Goal: Task Accomplishment & Management: Use online tool/utility

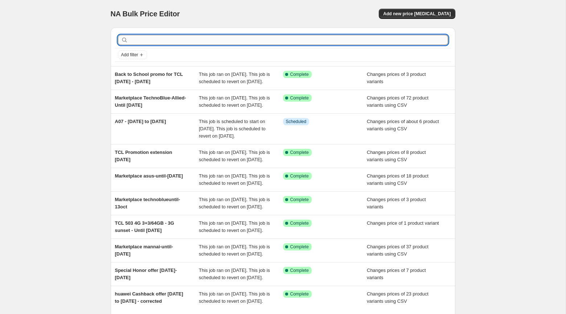
click at [229, 40] on input "text" at bounding box center [289, 40] width 319 height 10
type input "flip"
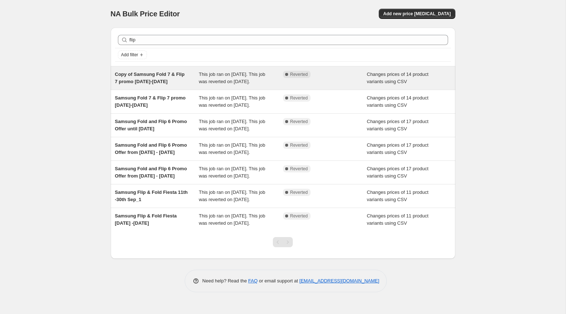
click at [189, 75] on div "Copy of Samsung Fold 7 & Flip 7 promo Sept 1-30, 2025" at bounding box center [157, 78] width 84 height 15
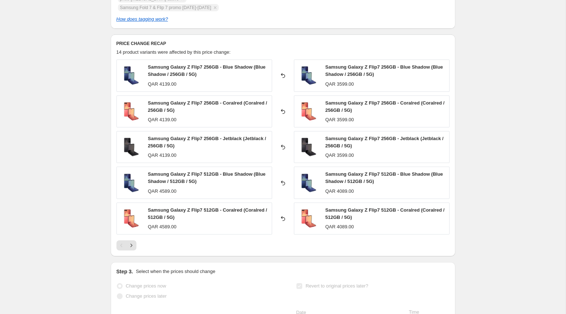
scroll to position [294, 0]
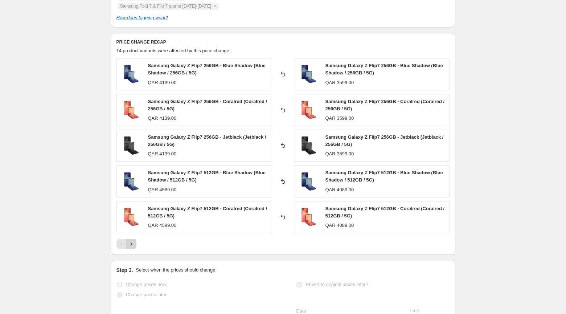
click at [134, 239] on button "Next" at bounding box center [131, 244] width 10 height 10
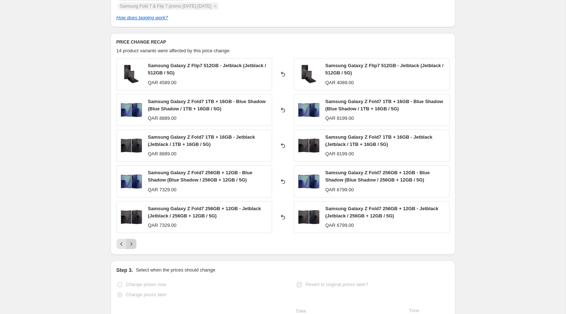
click at [134, 244] on icon "Next" at bounding box center [131, 243] width 7 height 7
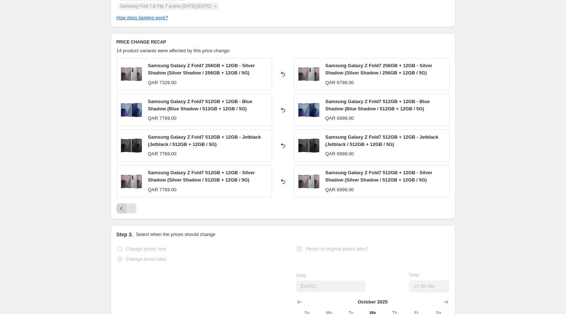
click at [119, 208] on icon "Previous" at bounding box center [121, 208] width 7 height 7
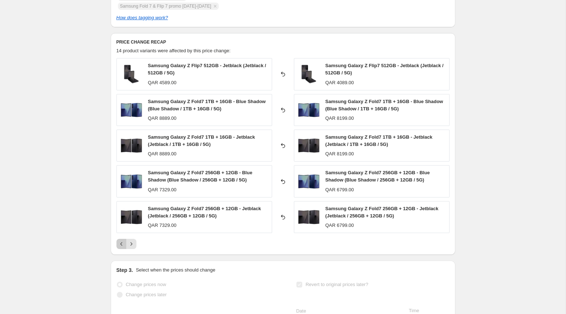
click at [118, 246] on icon "Previous" at bounding box center [121, 243] width 7 height 7
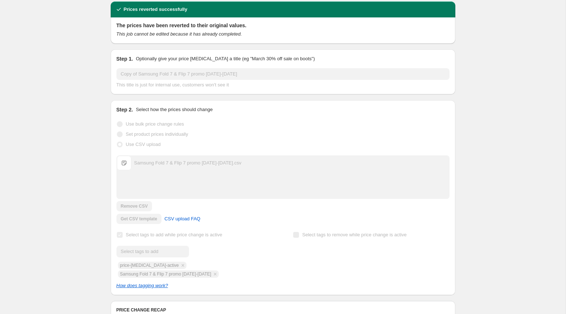
scroll to position [0, 0]
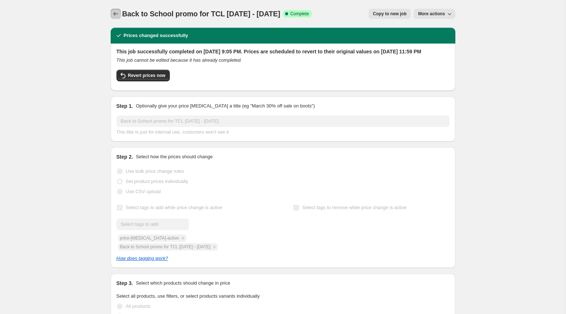
click at [114, 13] on icon "Price change jobs" at bounding box center [115, 13] width 7 height 7
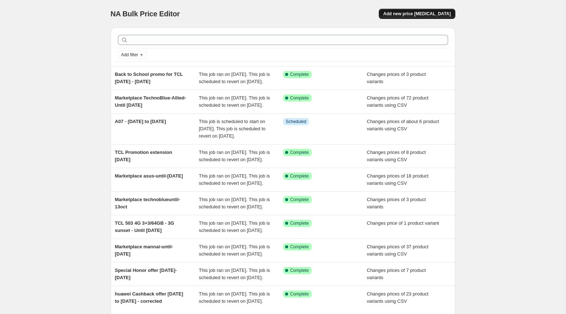
click at [399, 11] on button "Add new price change job" at bounding box center [417, 14] width 76 height 10
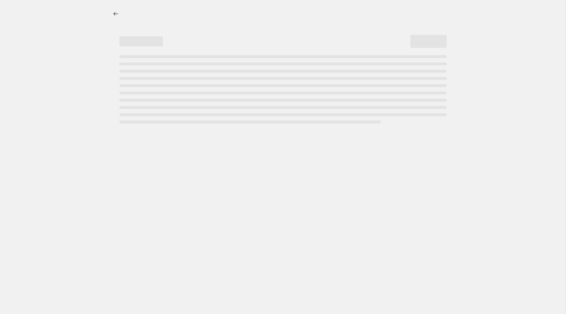
select select "percentage"
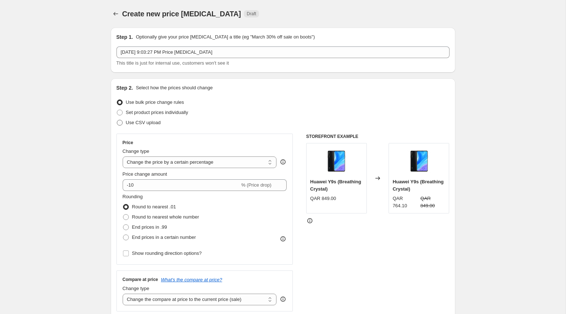
click at [158, 120] on span "Use CSV upload" at bounding box center [143, 122] width 35 height 5
click at [117, 120] on input "Use CSV upload" at bounding box center [117, 120] width 0 height 0
radio input "true"
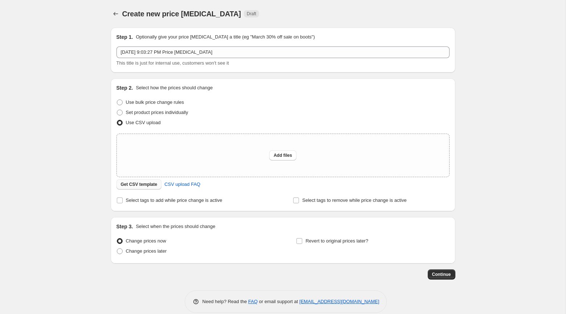
click at [140, 187] on span "Get CSV template" at bounding box center [139, 184] width 37 height 6
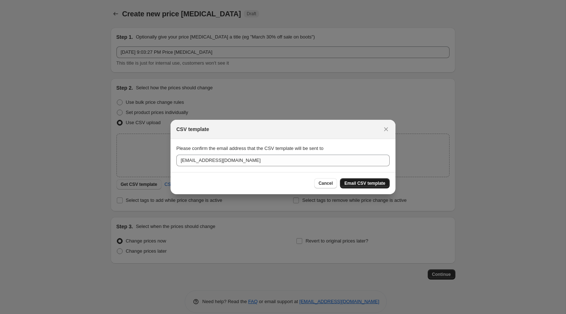
click at [361, 181] on span "Email CSV template" at bounding box center [364, 183] width 41 height 6
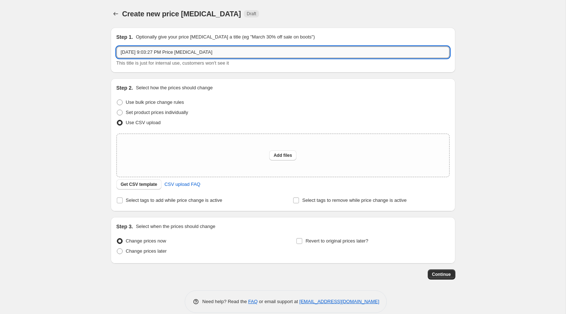
click at [239, 55] on input "Oct 7, 2025, 9:03:27 PM Price change job" at bounding box center [282, 52] width 333 height 12
paste input "FOLD7 AND FLIP7 Samsung - Sell out Promo Oct 8- Nov 30 2025"
type input "FOLD7 AND FLIP7 Samsung - Sell out Promo Oct 8- Nov 30 2025"
click at [281, 150] on button "Add files" at bounding box center [282, 155] width 27 height 10
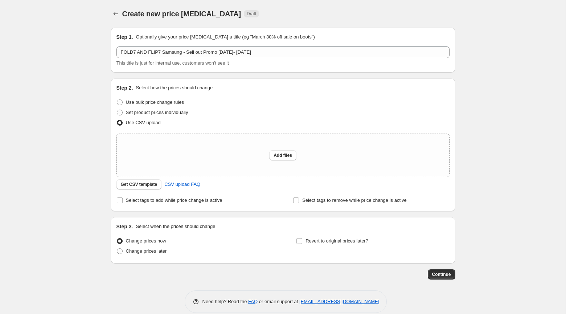
type input "C:\fakepath\FOLD7 AND FLIP7 Samsung - Sell out Promo Oct 8- Nov 30 2025.csv"
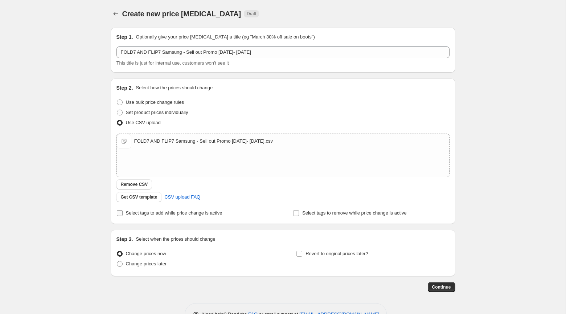
click at [143, 210] on span "Select tags to add while price change is active" at bounding box center [174, 212] width 97 height 5
click at [123, 210] on input "Select tags to add while price change is active" at bounding box center [120, 213] width 6 height 6
checkbox input "true"
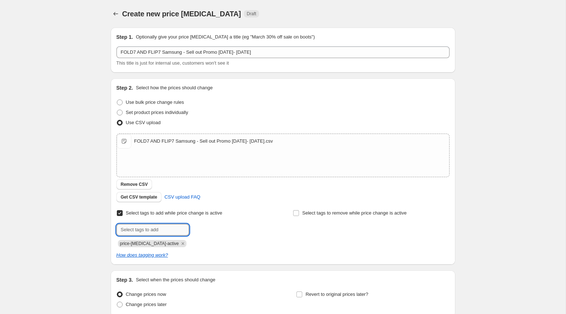
click at [160, 229] on input "text" at bounding box center [152, 230] width 73 height 12
paste input "FOLD7 AND FLIP7 Samsung - Sell out Promo Oct 8- Nov 30 2025"
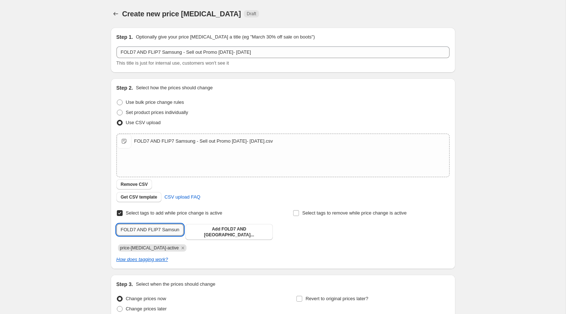
scroll to position [0, 82]
type input "FOLD7 AND FLIP7 Samsung - Sell out Promo Oct 8- Nov 30 2025"
click at [205, 231] on span "FOLD7 AND FL..." at bounding box center [229, 231] width 50 height 11
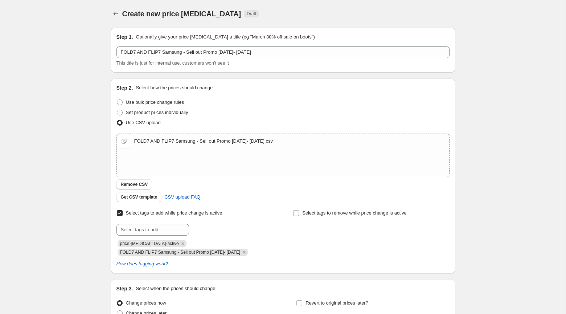
scroll to position [71, 0]
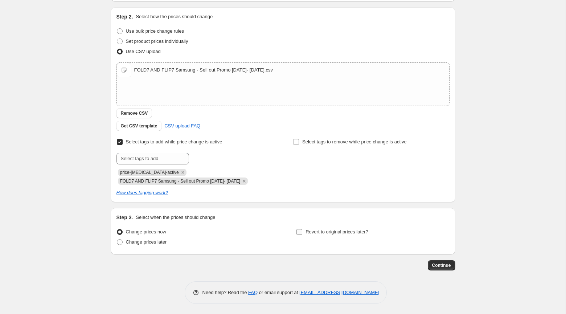
click at [303, 230] on span at bounding box center [299, 232] width 7 height 7
click at [302, 230] on input "Revert to original prices later?" at bounding box center [299, 232] width 6 height 6
checkbox input "true"
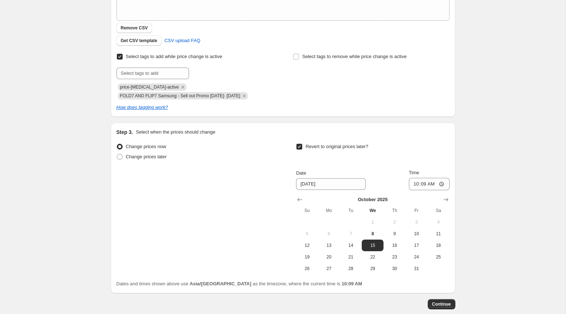
scroll to position [195, 0]
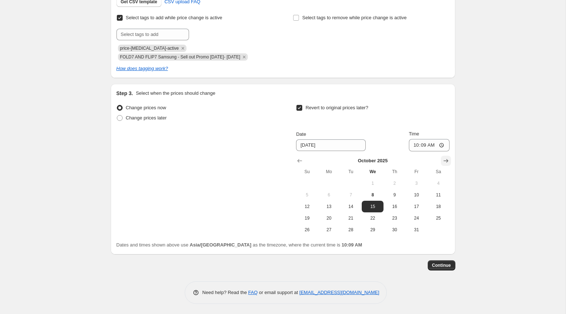
click at [444, 157] on icon "Show next month, November 2025" at bounding box center [445, 160] width 7 height 7
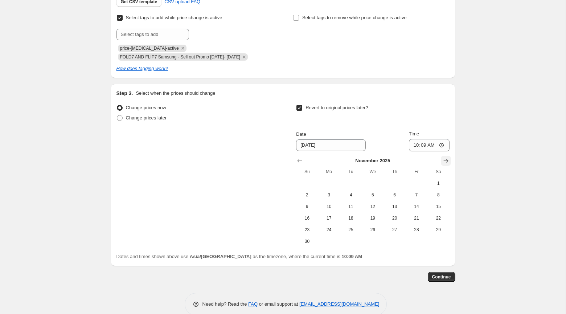
click at [444, 164] on icon "Show next month, December 2025" at bounding box center [445, 160] width 7 height 7
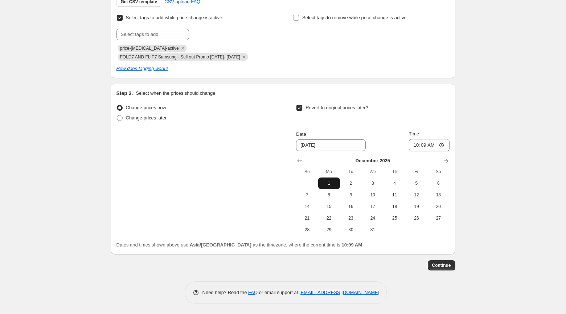
click at [320, 177] on button "1" at bounding box center [329, 183] width 22 height 12
type input "12/1/2025"
click at [411, 145] on input "10:09" at bounding box center [429, 145] width 41 height 12
type input "00:00"
click at [395, 83] on div "Step 1. Optionally give your price change job a title (eg "March 30% off sale o…" at bounding box center [280, 49] width 350 height 444
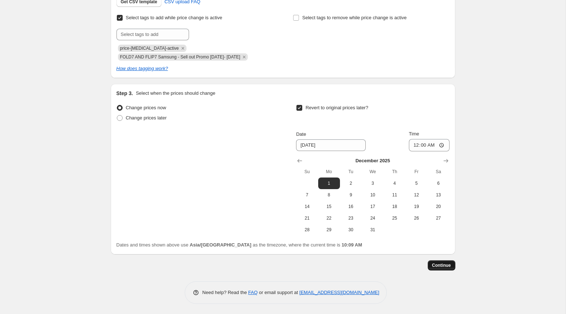
click at [445, 263] on span "Continue" at bounding box center [441, 265] width 19 height 6
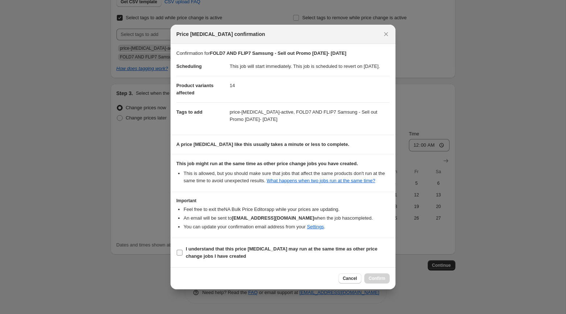
click at [288, 256] on b "I understand that this price change job may run at the same time as other price…" at bounding box center [282, 252] width 192 height 13
click at [182, 255] on input "I understand that this price change job may run at the same time as other price…" at bounding box center [180, 253] width 6 height 6
checkbox input "true"
click at [385, 283] on button "Confirm" at bounding box center [376, 278] width 25 height 10
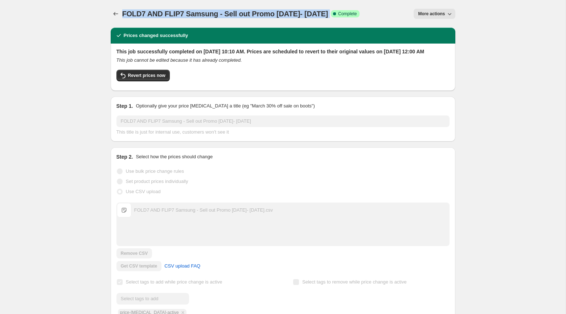
drag, startPoint x: 123, startPoint y: 14, endPoint x: 347, endPoint y: 12, distance: 223.9
click at [347, 12] on div "FOLD7 AND FLIP7 Samsung - Sell out Promo Oct 8- Nov 30 2025 Success Complete Co…" at bounding box center [241, 14] width 238 height 10
copy div "FOLD7 AND FLIP7 Samsung - Sell out Promo Oct 8- Nov 30 2025 Success Complete"
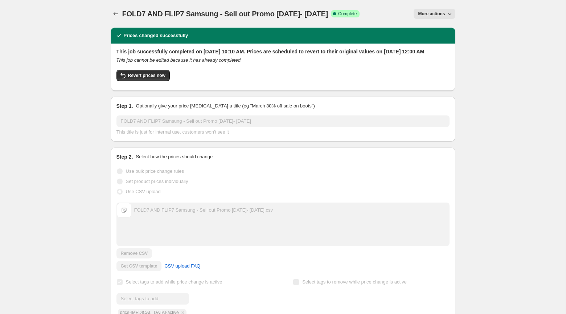
click at [308, 26] on div "FOLD7 AND FLIP7 Samsung - Sell out Promo Oct 8- Nov 30 2025. This page is ready…" at bounding box center [283, 14] width 345 height 28
drag, startPoint x: 344, startPoint y: 13, endPoint x: 123, endPoint y: 14, distance: 221.3
click at [123, 14] on span "FOLD7 AND FLIP7 Samsung - Sell out Promo Oct 8- Nov 30 2025" at bounding box center [225, 14] width 206 height 8
copy span "FOLD7 AND FLIP7 Samsung - Sell out Promo Oct 8- Nov 30 2025"
click at [434, 8] on div "FOLD7 AND FLIP7 Samsung - Sell out Promo Oct 8- Nov 30 2025. This page is ready…" at bounding box center [283, 14] width 345 height 28
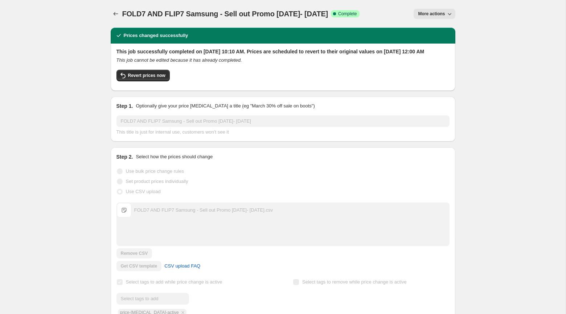
click at [435, 11] on button "More actions" at bounding box center [434, 14] width 41 height 10
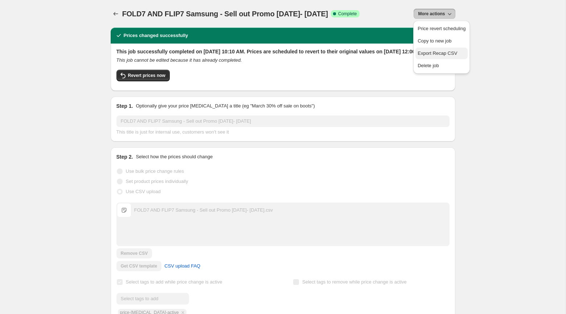
click at [457, 51] on span "Export Recap CSV" at bounding box center [438, 52] width 40 height 5
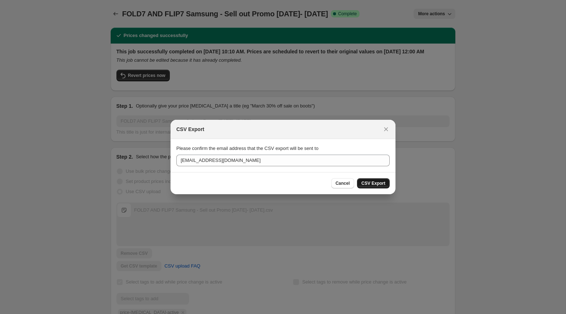
click at [380, 181] on span "CSV Export" at bounding box center [373, 183] width 24 height 6
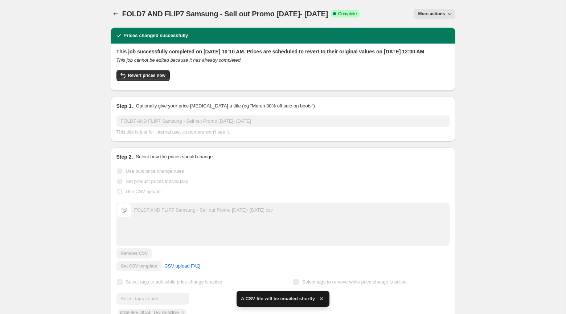
click at [165, 10] on span "FOLD7 AND FLIP7 Samsung - Sell out Promo Oct 8- Nov 30 2025" at bounding box center [225, 14] width 206 height 8
click at [113, 13] on icon "Price change jobs" at bounding box center [115, 13] width 7 height 7
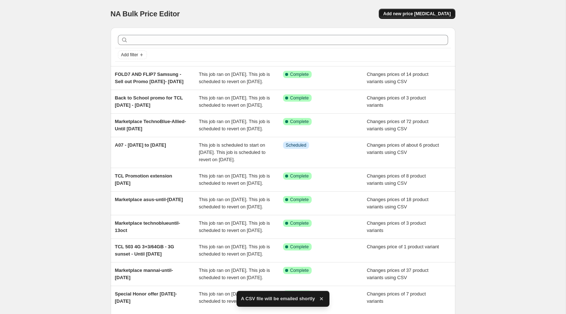
click at [419, 10] on button "Add new price change job" at bounding box center [417, 14] width 76 height 10
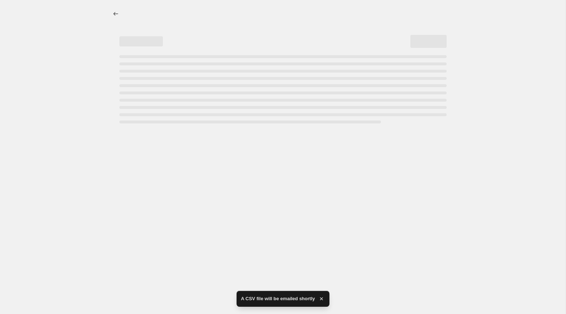
select select "percentage"
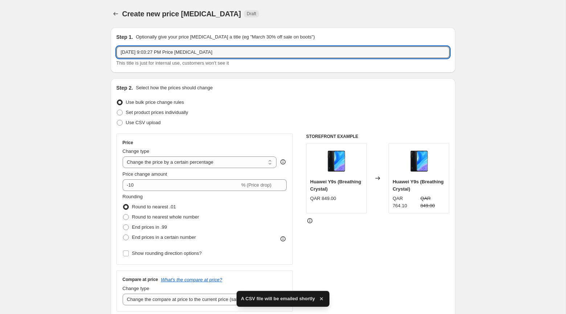
drag, startPoint x: 222, startPoint y: 55, endPoint x: 92, endPoint y: 52, distance: 130.6
paste input "S25 series"
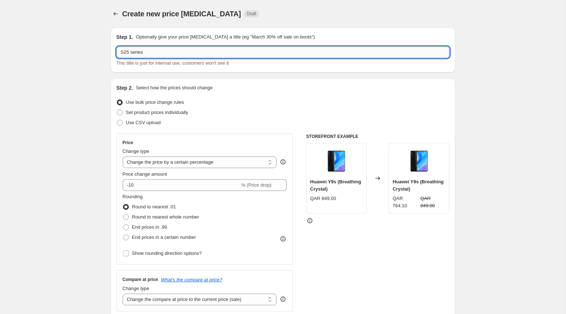
paste input "Samsung - Sell out Promo Oct 8- Nov 30 2025"
type input "S25 series Samsung - Sell out Promo Oct 8- Nov 30 2025"
click at [153, 123] on span "Use CSV upload" at bounding box center [143, 122] width 35 height 5
click at [117, 120] on input "Use CSV upload" at bounding box center [117, 120] width 0 height 0
radio input "true"
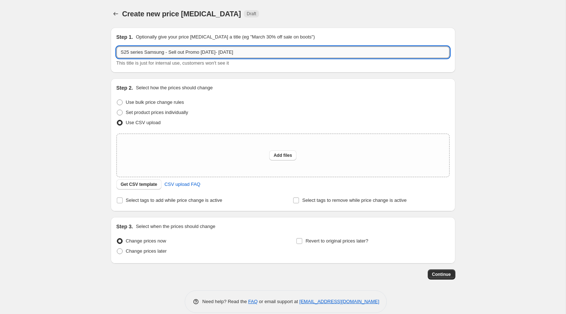
click at [235, 53] on input "S25 series Samsung - Sell out Promo Oct 8- Nov 30 2025" at bounding box center [282, 52] width 333 height 12
click at [278, 157] on span "Add files" at bounding box center [283, 155] width 19 height 6
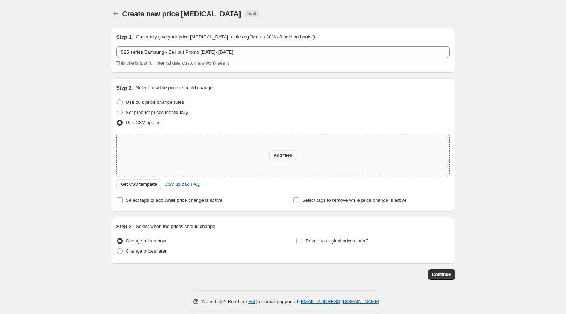
type input "C:\fakepath\S25 series Samsung - Sell out Promo Oct 8- Nov 30 2025.csv"
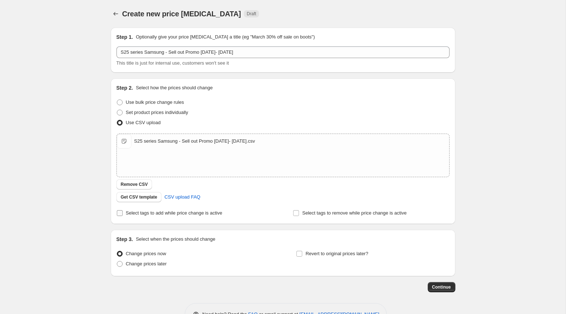
click at [188, 213] on span "Select tags to add while price change is active" at bounding box center [174, 212] width 97 height 5
click at [123, 213] on input "Select tags to add while price change is active" at bounding box center [120, 213] width 6 height 6
checkbox input "true"
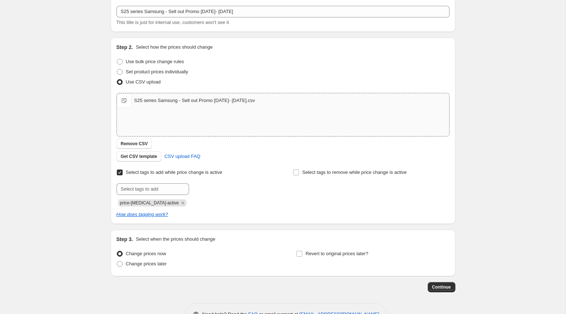
scroll to position [63, 0]
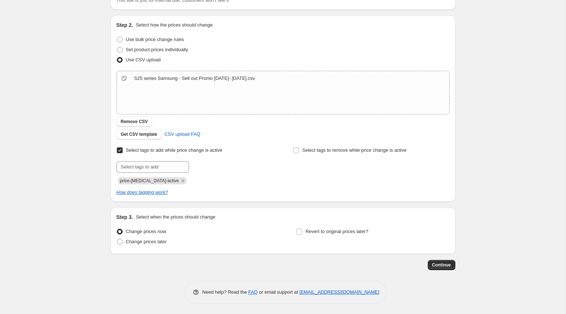
click at [301, 239] on div "Revert to original prices later?" at bounding box center [372, 237] width 153 height 22
click at [301, 232] on input "Revert to original prices later?" at bounding box center [299, 232] width 6 height 6
checkbox input "true"
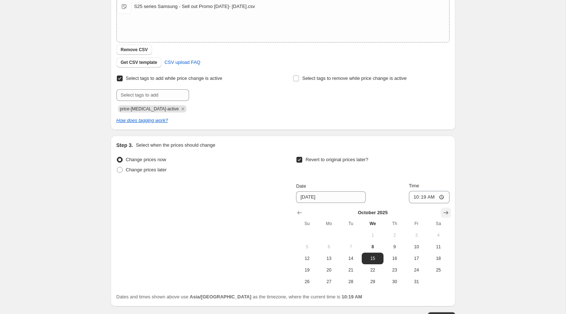
scroll to position [168, 0]
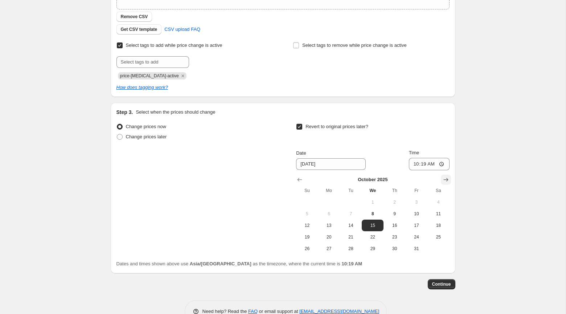
click at [443, 176] on icon "Show next month, November 2025" at bounding box center [445, 179] width 7 height 7
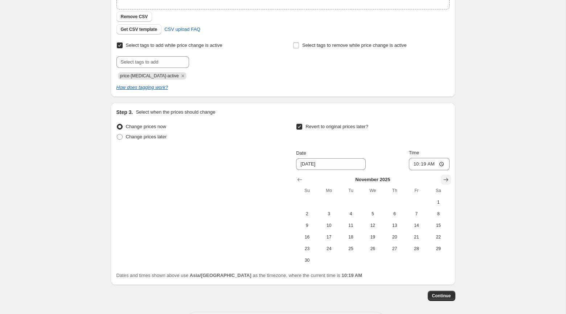
click at [443, 176] on icon "Show next month, December 2025" at bounding box center [445, 179] width 7 height 7
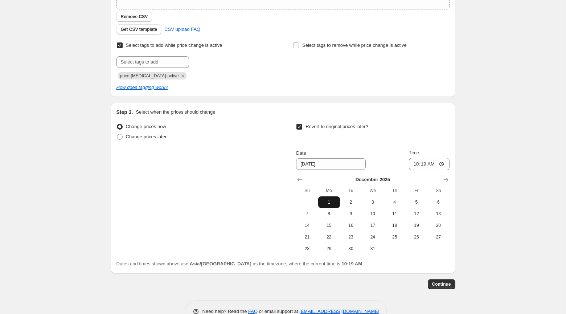
click at [329, 200] on span "1" at bounding box center [329, 202] width 16 height 6
type input "12/1/2025"
click at [414, 165] on input "10:19" at bounding box center [429, 164] width 41 height 12
type input "00:00"
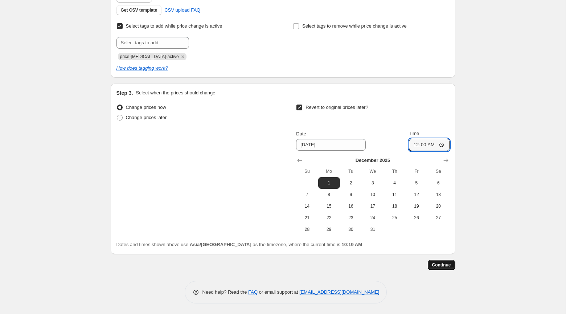
click at [450, 264] on span "Continue" at bounding box center [441, 265] width 19 height 6
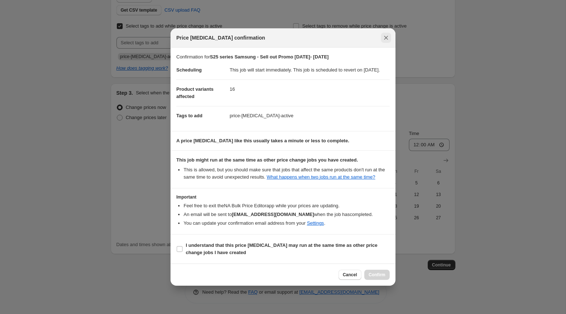
click at [387, 34] on icon "Close" at bounding box center [385, 37] width 7 height 7
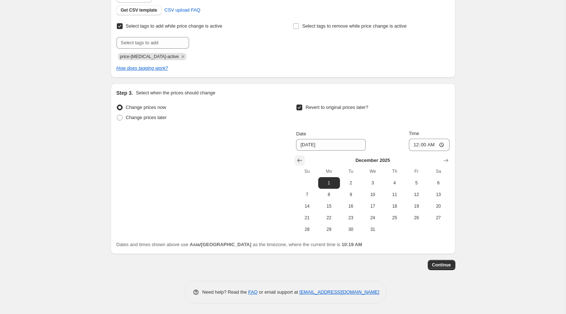
click at [299, 161] on icon "Show previous month, November 2025" at bounding box center [299, 161] width 5 height 4
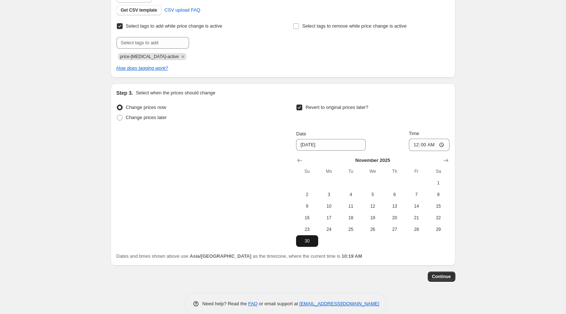
click at [304, 239] on span "30" at bounding box center [307, 241] width 16 height 6
type input "11/30/2025"
click at [413, 144] on input "00:00" at bounding box center [429, 145] width 41 height 12
click at [422, 147] on input "11:59" at bounding box center [429, 145] width 41 height 12
type input "23:58"
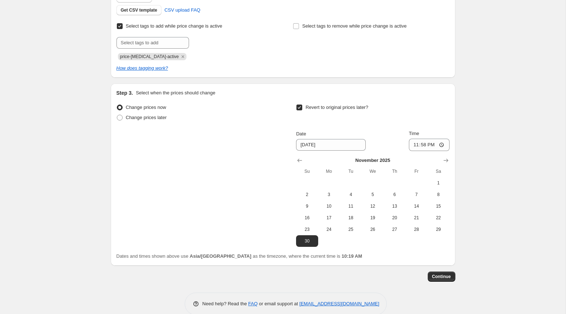
click at [491, 145] on div "Create new price change job. This page is ready Create new price change job Dra…" at bounding box center [283, 69] width 566 height 513
click at [446, 276] on span "Continue" at bounding box center [441, 277] width 19 height 6
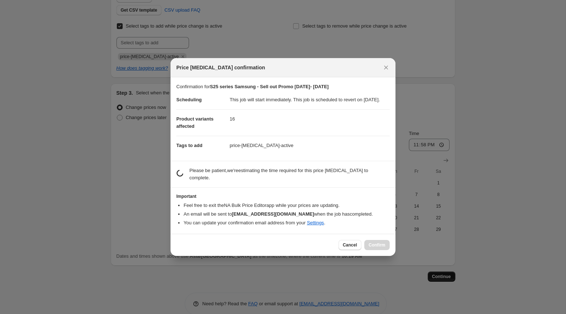
scroll to position [0, 0]
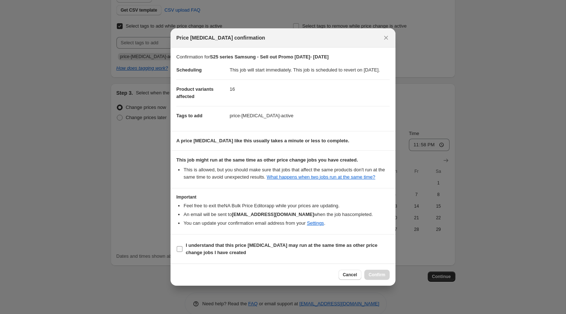
click at [299, 252] on b "I understand that this price change job may run at the same time as other price…" at bounding box center [282, 248] width 192 height 13
click at [182, 252] on input "I understand that this price change job may run at the same time as other price…" at bounding box center [180, 249] width 6 height 6
checkbox input "true"
click at [380, 278] on span "Confirm" at bounding box center [377, 275] width 17 height 6
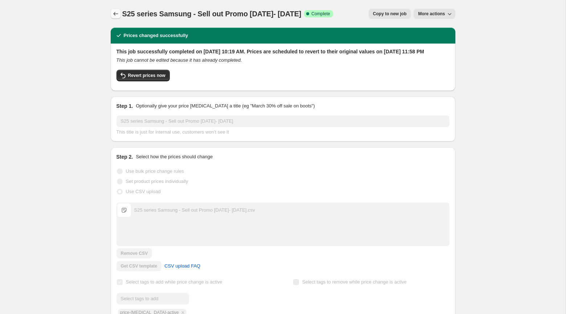
click at [114, 12] on icon "Price change jobs" at bounding box center [115, 13] width 7 height 7
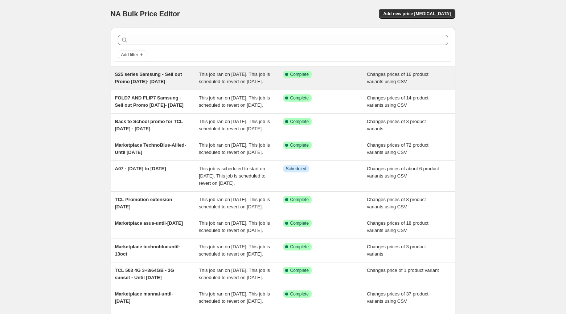
click at [155, 78] on span "S25 series Samsung - Sell out Promo Oct 8- Nov 30 2025" at bounding box center [148, 77] width 67 height 13
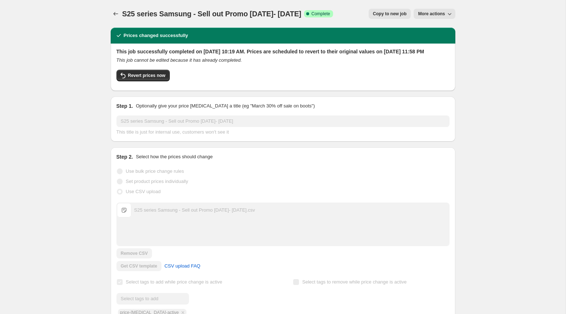
click at [439, 12] on span "More actions" at bounding box center [431, 14] width 27 height 6
click at [112, 12] on icon "Price change jobs" at bounding box center [115, 13] width 7 height 7
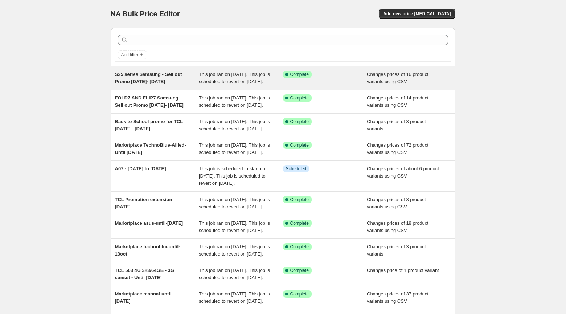
click at [164, 73] on span "S25 series Samsung - Sell out Promo Oct 8- Nov 30 2025" at bounding box center [148, 77] width 67 height 13
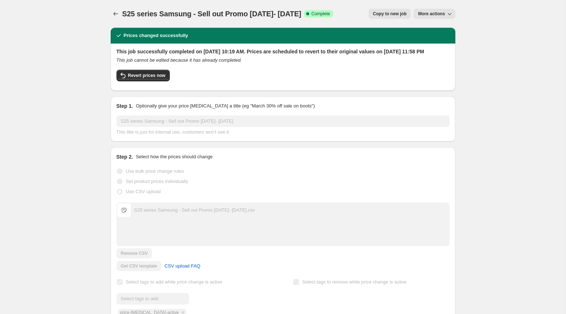
click at [442, 16] on span "More actions" at bounding box center [431, 14] width 27 height 6
click at [444, 41] on span "Export Recap CSV" at bounding box center [438, 40] width 40 height 5
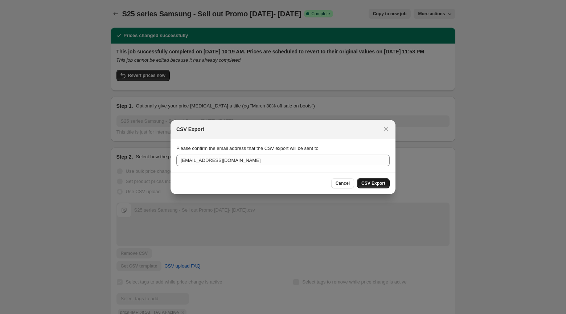
click at [366, 181] on span "CSV Export" at bounding box center [373, 183] width 24 height 6
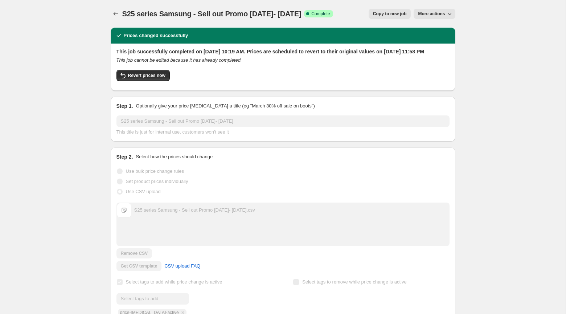
drag, startPoint x: 123, startPoint y: 12, endPoint x: 321, endPoint y: 13, distance: 197.4
click at [321, 13] on div "S25 series Samsung - Sell out Promo Oct 8- Nov 30 2025 Success Complete Complete" at bounding box center [227, 14] width 211 height 10
copy span "S25 series Samsung - Sell out Promo Oct 8- Nov 30 2025"
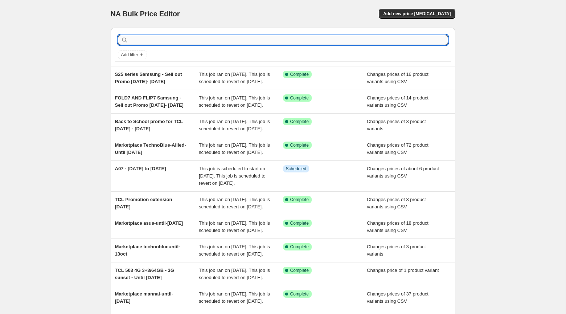
click at [161, 39] on input "text" at bounding box center [289, 40] width 319 height 10
paste input "Aging Clearing Offer starting May 18, 2025"
type input "Aging Clearing Offer starting May 18, 2025"
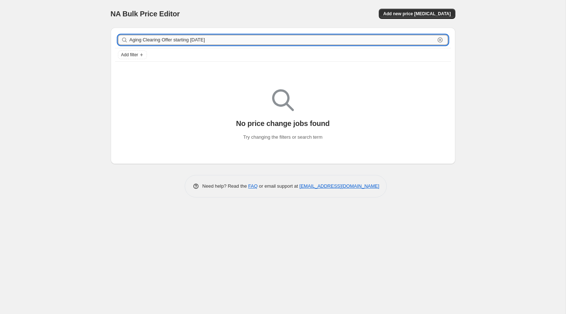
click at [259, 39] on input "Aging Clearing Offer starting May 18, 2025" at bounding box center [282, 40] width 305 height 10
type input "Aging Clearing Offer"
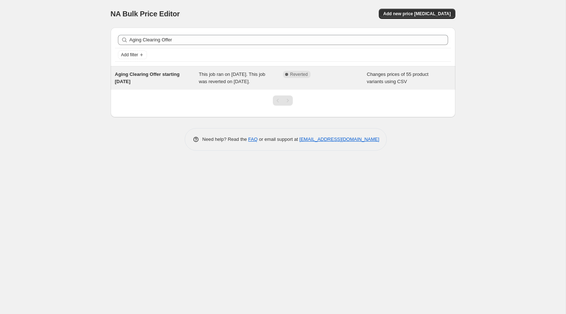
click at [278, 78] on div "This job ran on May 18, 2025. This job was reverted on July 1, 2025." at bounding box center [241, 78] width 84 height 15
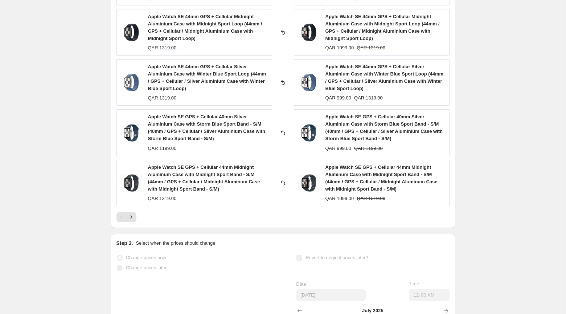
scroll to position [420, 0]
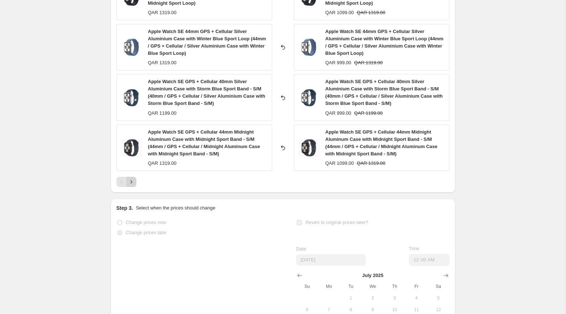
click at [132, 185] on icon "Next" at bounding box center [131, 181] width 7 height 7
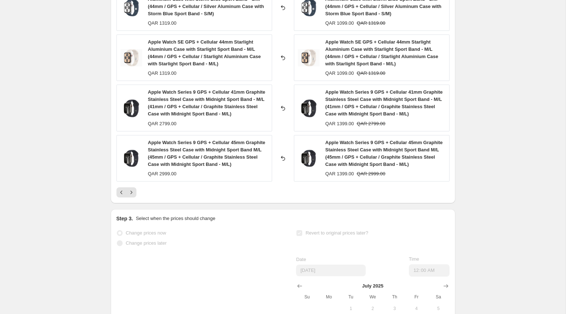
scroll to position [444, 0]
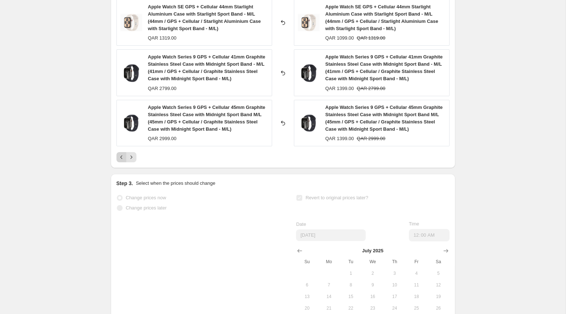
click at [118, 161] on icon "Previous" at bounding box center [121, 156] width 7 height 7
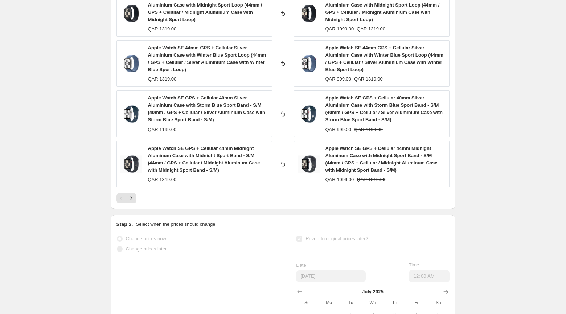
scroll to position [402, 0]
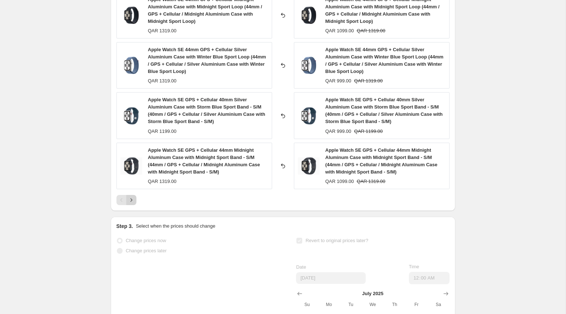
click at [131, 204] on icon "Next" at bounding box center [131, 199] width 7 height 7
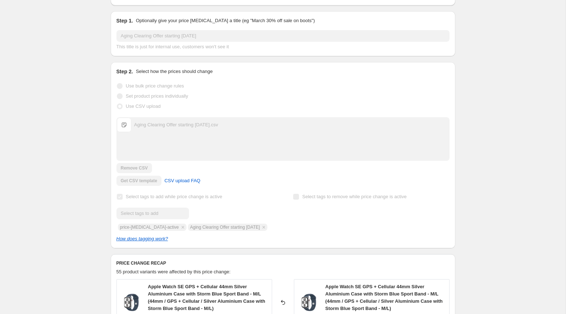
scroll to position [0, 0]
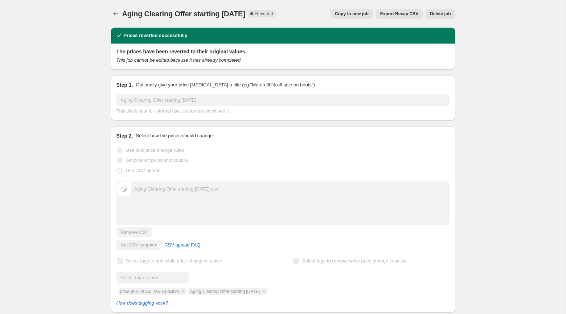
drag, startPoint x: 267, startPoint y: 12, endPoint x: 124, endPoint y: 12, distance: 142.9
click at [124, 12] on span "Aging Clearing Offer starting [DATE]" at bounding box center [183, 14] width 123 height 8
copy span "Aging Clearing Offer starting [DATE]"
